Goal: Check status

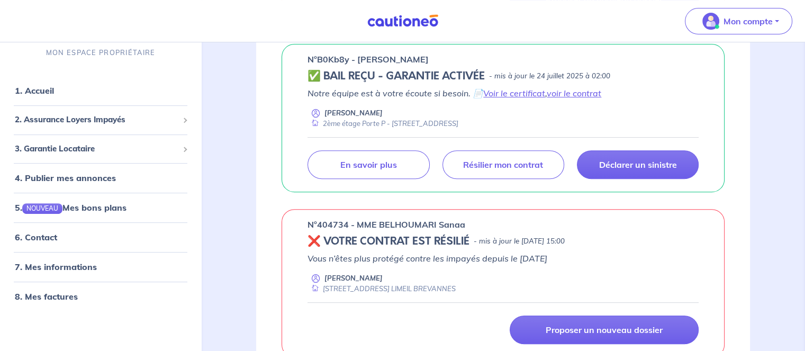
scroll to position [371, 0]
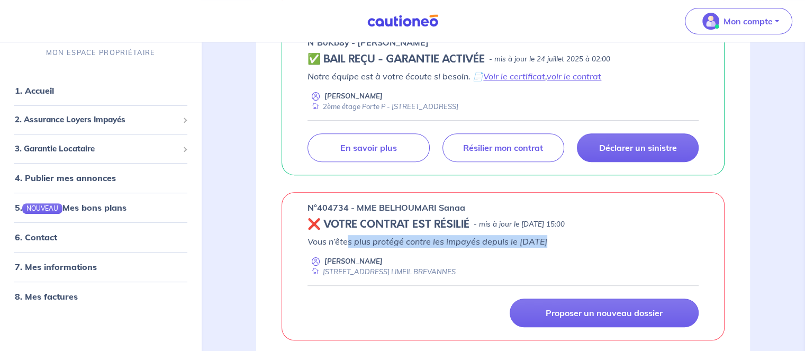
drag, startPoint x: 542, startPoint y: 241, endPoint x: 346, endPoint y: 246, distance: 196.5
click at [346, 246] on p "Vous n’êtes plus protégé contre les impayés depuis le [DATE]" at bounding box center [503, 241] width 391 height 13
click at [748, 231] on div "n°404734 - MME BELHOUMARI Sanaa ❌ VOTRE CONTRAT EST RÉSILIÉ - mis à jour le [DA…" at bounding box center [503, 266] width 494 height 148
click at [655, 243] on p "Vous n’êtes plus protégé contre les impayés depuis le [DATE]" at bounding box center [503, 241] width 391 height 13
drag, startPoint x: 536, startPoint y: 240, endPoint x: 320, endPoint y: 243, distance: 216.0
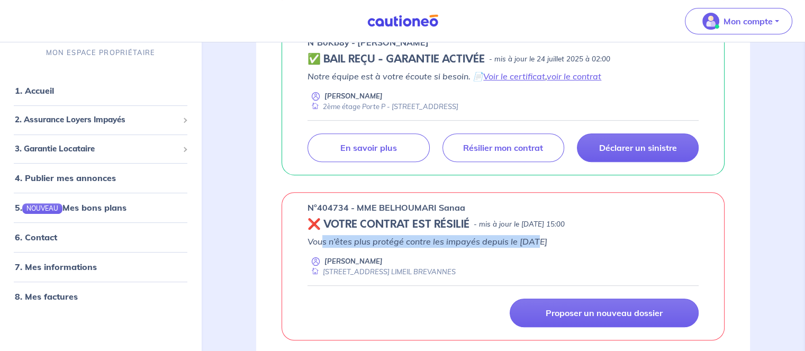
click at [320, 243] on p "Vous n’êtes plus protégé contre les impayés depuis le [DATE]" at bounding box center [503, 241] width 391 height 13
click at [640, 235] on p "Vous n’êtes plus protégé contre les impayés depuis le [DATE]" at bounding box center [503, 241] width 391 height 13
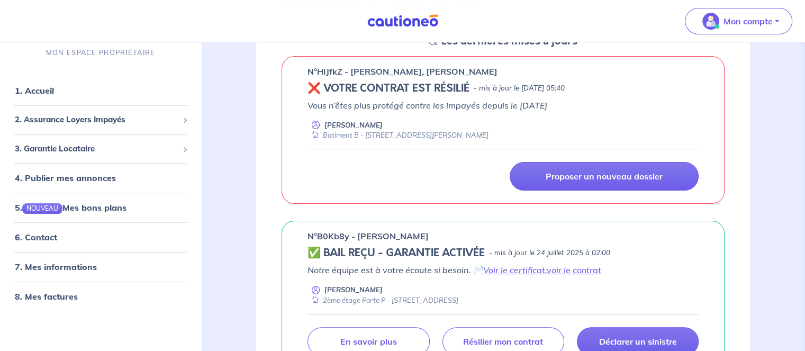
scroll to position [159, 0]
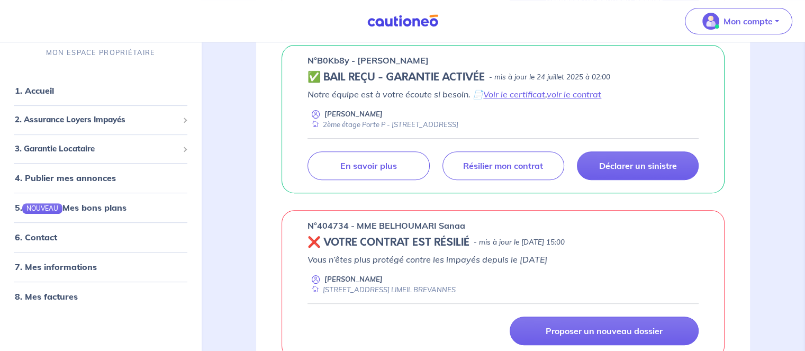
scroll to position [371, 0]
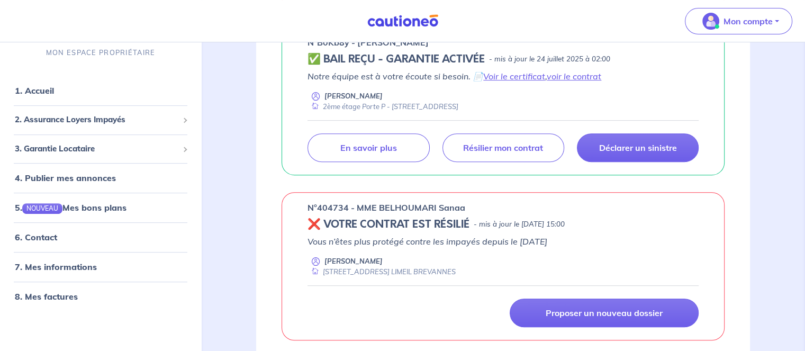
drag, startPoint x: 592, startPoint y: 223, endPoint x: 484, endPoint y: 223, distance: 108.0
click at [484, 223] on p "- mis à jour le [DATE] 15:00" at bounding box center [519, 224] width 91 height 11
click at [458, 226] on h5 "❌ VOTRE CONTRAT EST RÉSILIÉ" at bounding box center [389, 224] width 162 height 13
drag, startPoint x: 459, startPoint y: 222, endPoint x: 329, endPoint y: 223, distance: 129.7
click at [329, 223] on h5 "❌ VOTRE CONTRAT EST RÉSILIÉ" at bounding box center [389, 224] width 162 height 13
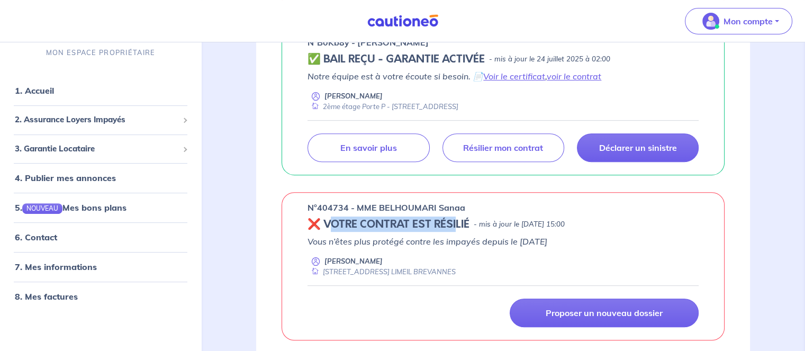
click at [377, 222] on h5 "❌ VOTRE CONTRAT EST RÉSILIÉ" at bounding box center [389, 224] width 162 height 13
click at [407, 223] on h5 "❌ VOTRE CONTRAT EST RÉSILIÉ" at bounding box center [389, 224] width 162 height 13
click at [440, 223] on h5 "❌ VOTRE CONTRAT EST RÉSILIÉ" at bounding box center [389, 224] width 162 height 13
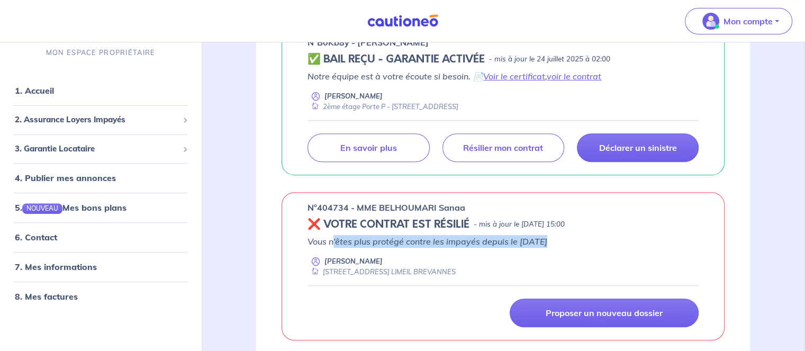
drag, startPoint x: 543, startPoint y: 237, endPoint x: 334, endPoint y: 237, distance: 209.7
click at [334, 237] on p "Vous n’êtes plus protégé contre les impayés depuis le [DATE]" at bounding box center [503, 241] width 391 height 13
click at [323, 236] on p "Vous n’êtes plus protégé contre les impayés depuis le [DATE]" at bounding box center [503, 241] width 391 height 13
drag, startPoint x: 541, startPoint y: 239, endPoint x: 326, endPoint y: 239, distance: 214.4
click at [326, 239] on p "Vous n’êtes plus protégé contre les impayés depuis le [DATE]" at bounding box center [503, 241] width 391 height 13
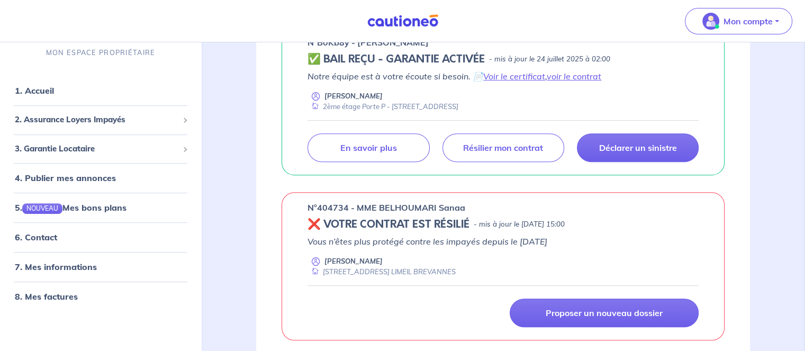
drag, startPoint x: 324, startPoint y: 240, endPoint x: 362, endPoint y: 235, distance: 38.0
click at [324, 241] on p "Vous n’êtes plus protégé contre les impayés depuis le [DATE]" at bounding box center [503, 241] width 391 height 13
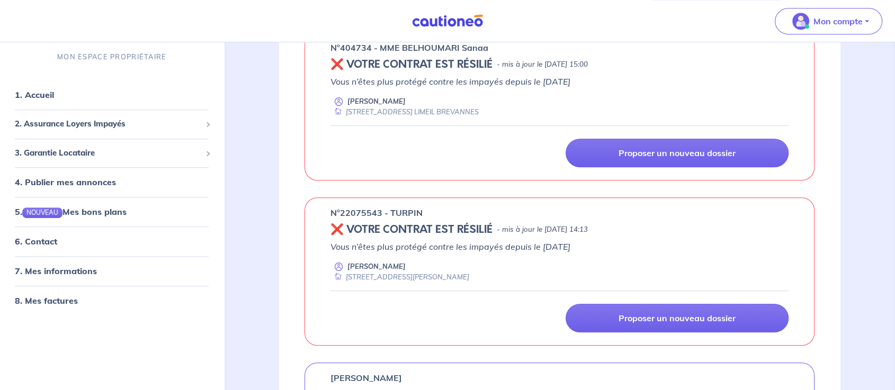
scroll to position [472, 0]
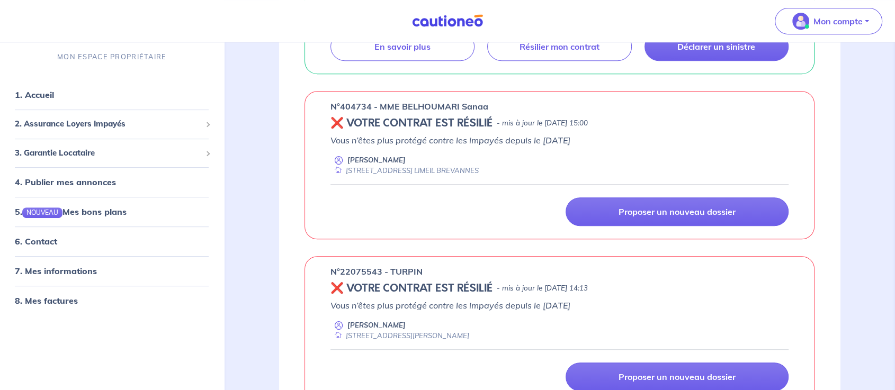
click at [424, 140] on p "Vous n’êtes plus protégé contre les impayés depuis le [DATE]" at bounding box center [559, 140] width 458 height 13
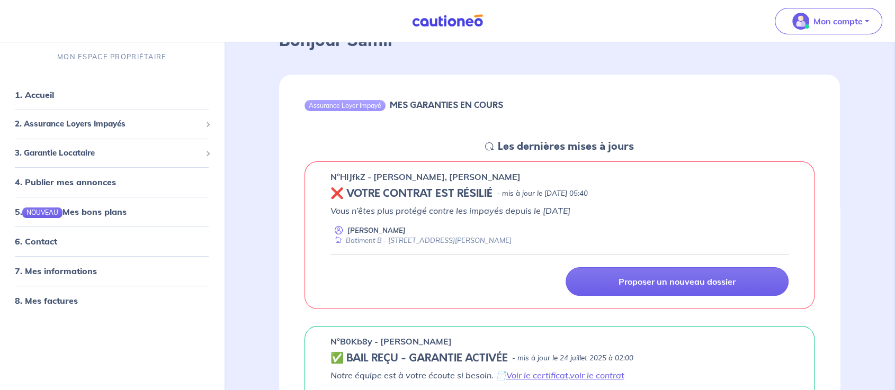
scroll to position [60, 0]
